Goal: Find specific page/section: Find specific page/section

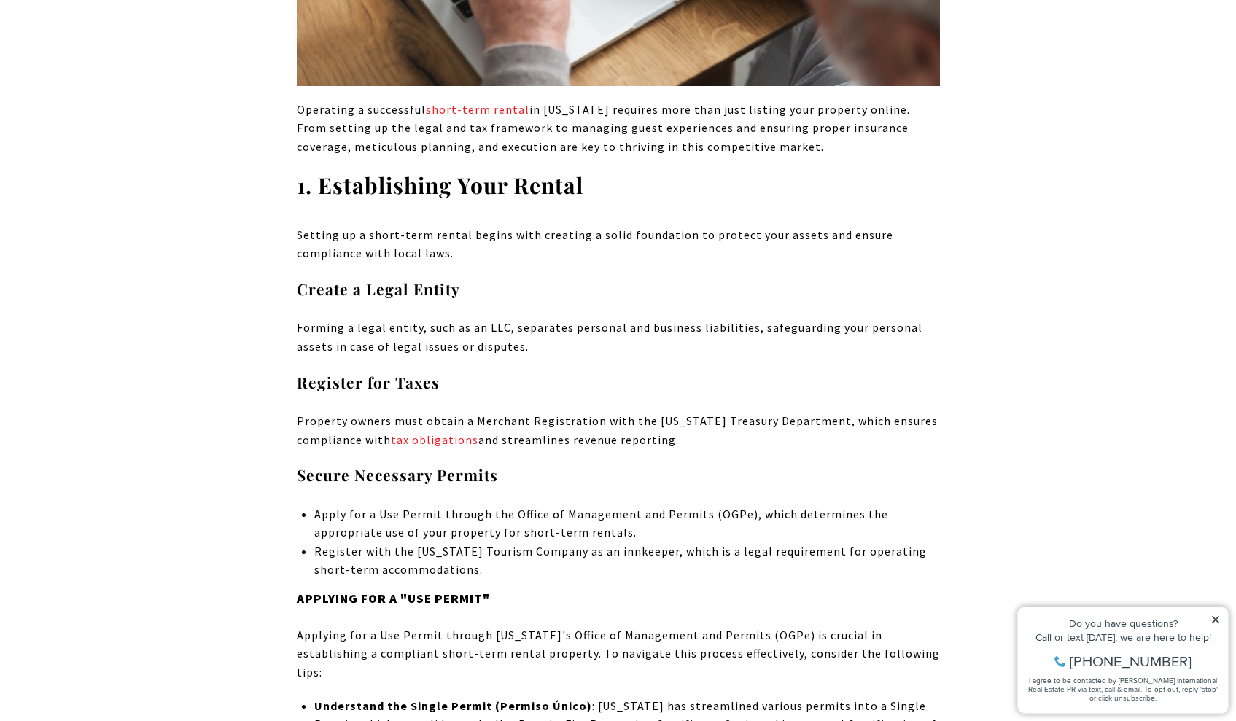
scroll to position [7972, 0]
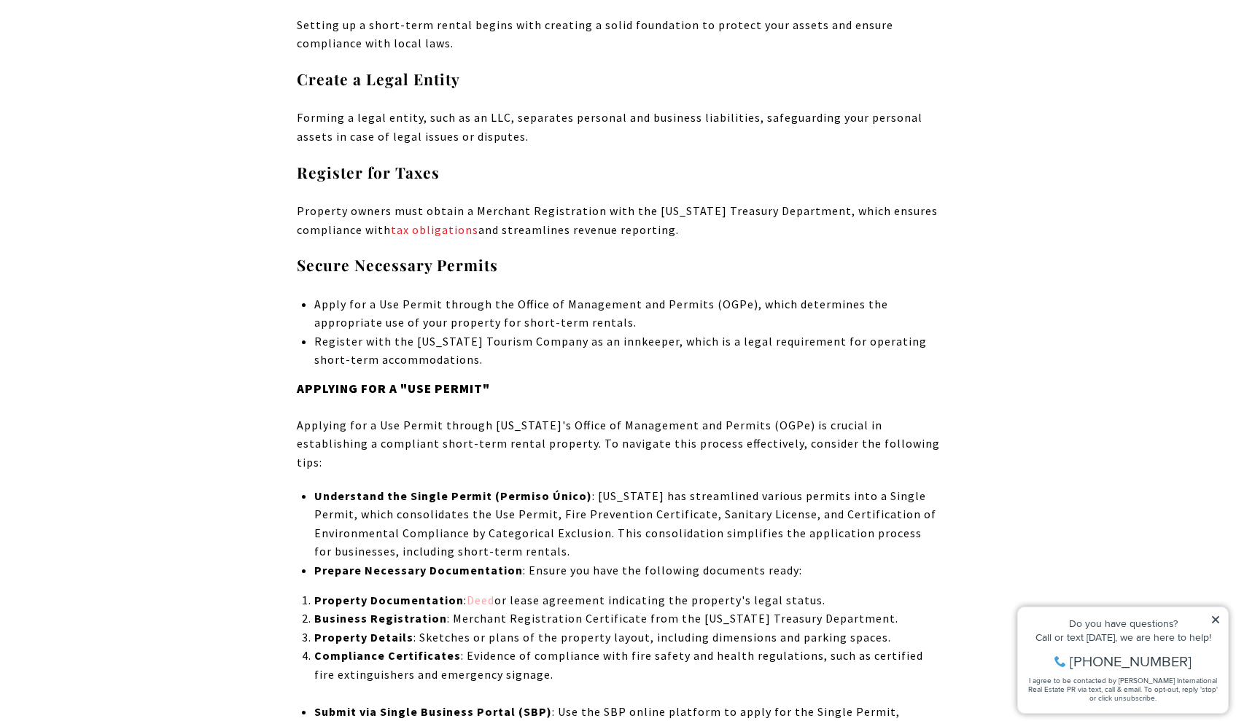
click at [487, 593] on link "Deed" at bounding box center [481, 600] width 28 height 15
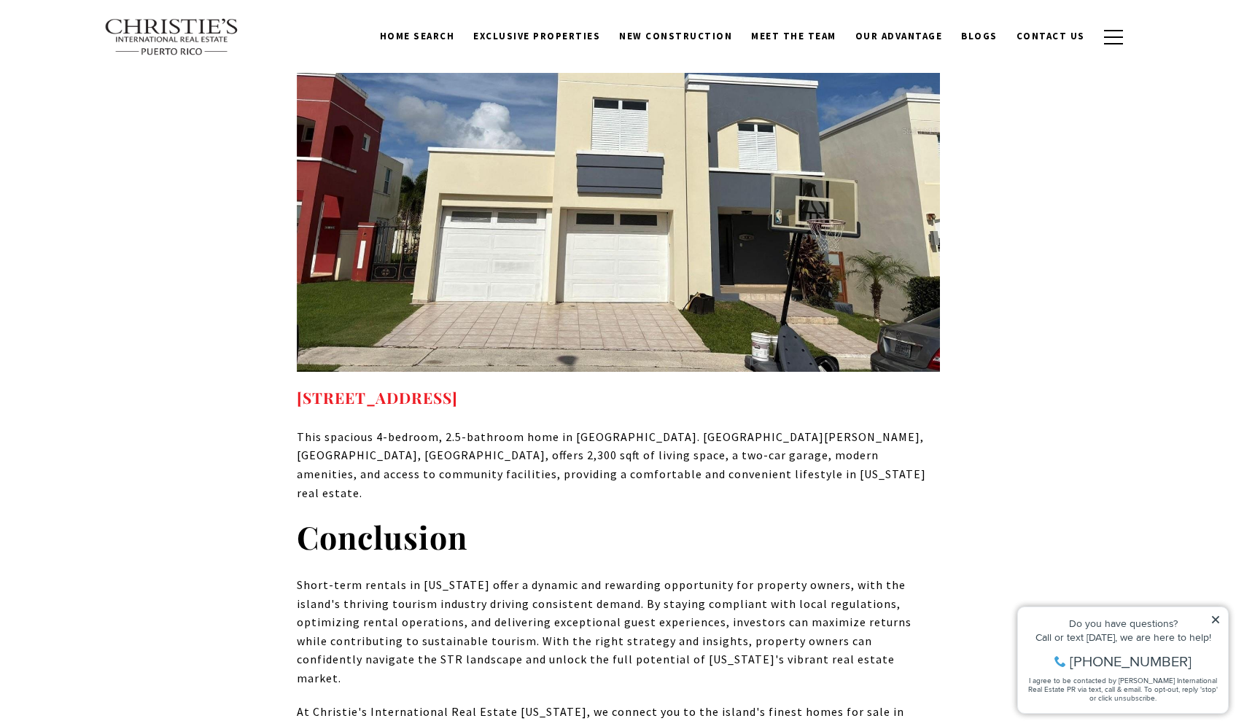
scroll to position [12441, 0]
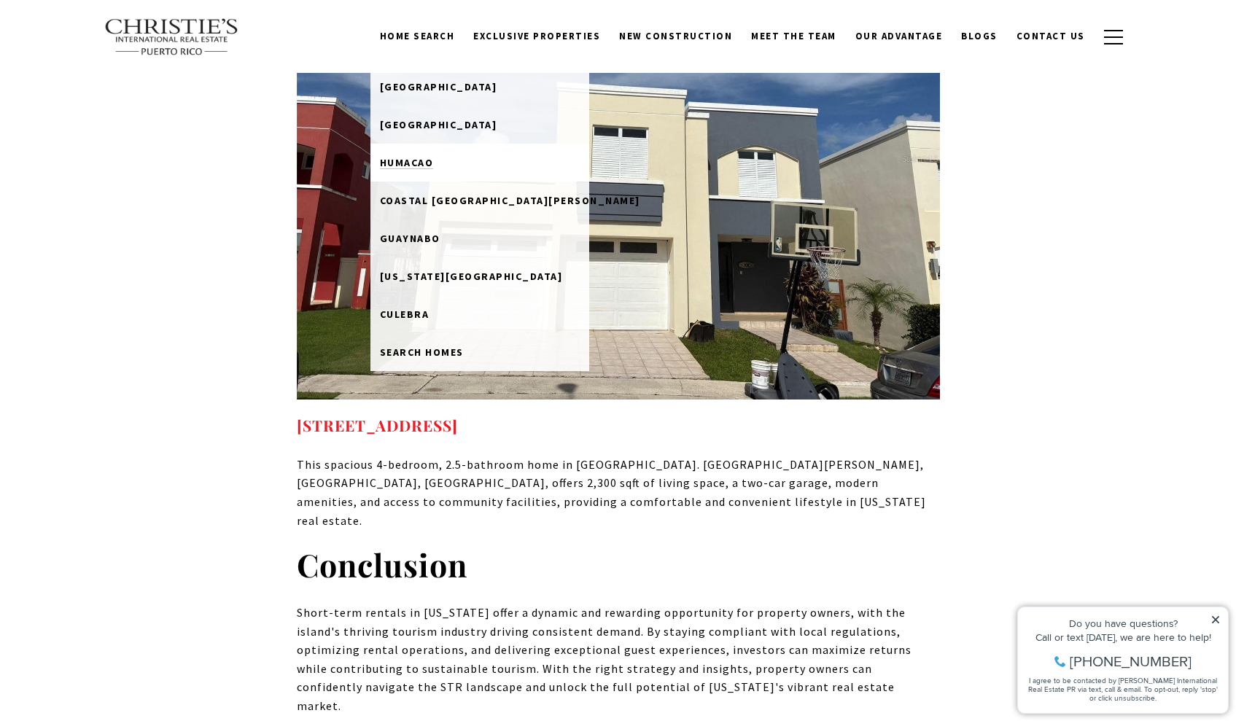
click at [434, 158] on span "Humacao" at bounding box center [407, 162] width 54 height 13
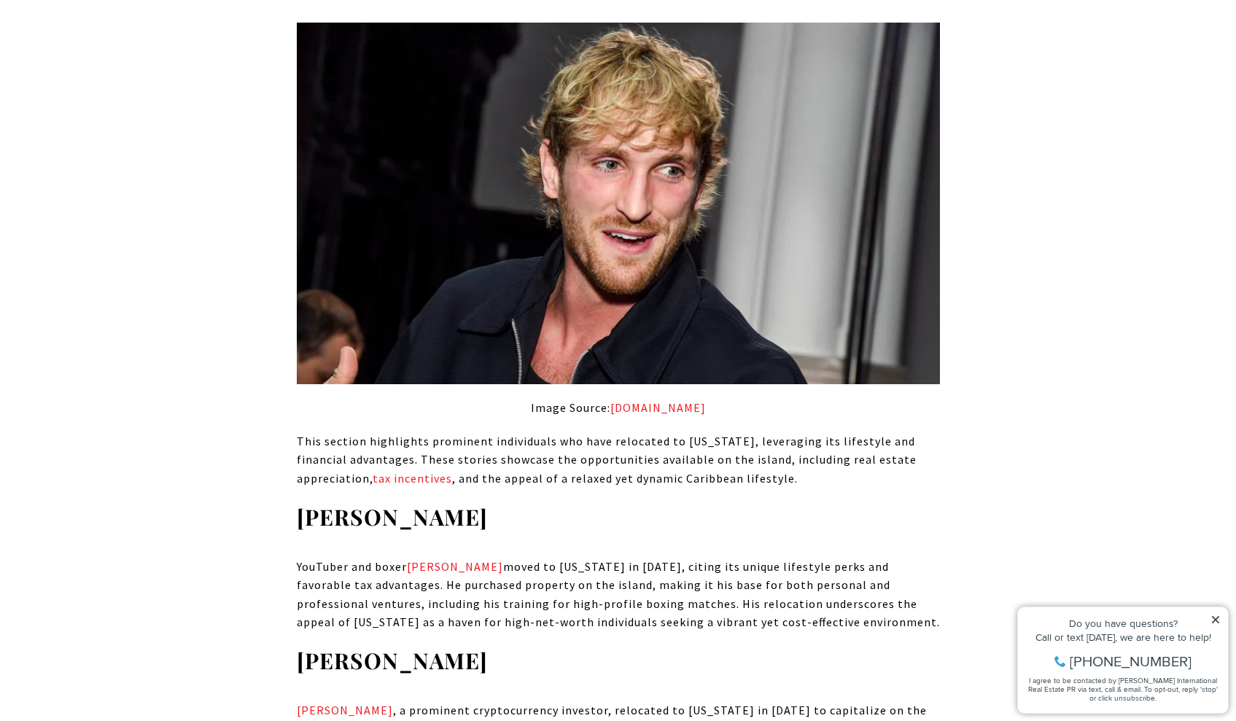
scroll to position [7168, 0]
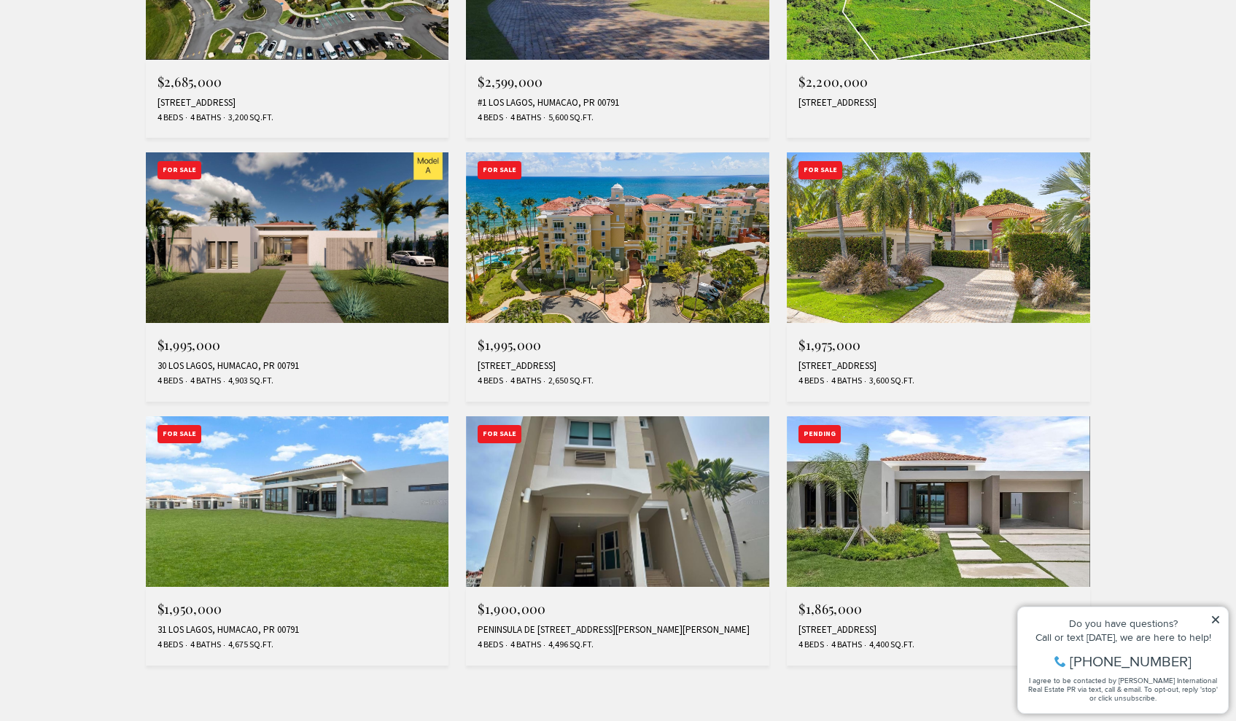
scroll to position [1230, 0]
